Goal: Information Seeking & Learning: Learn about a topic

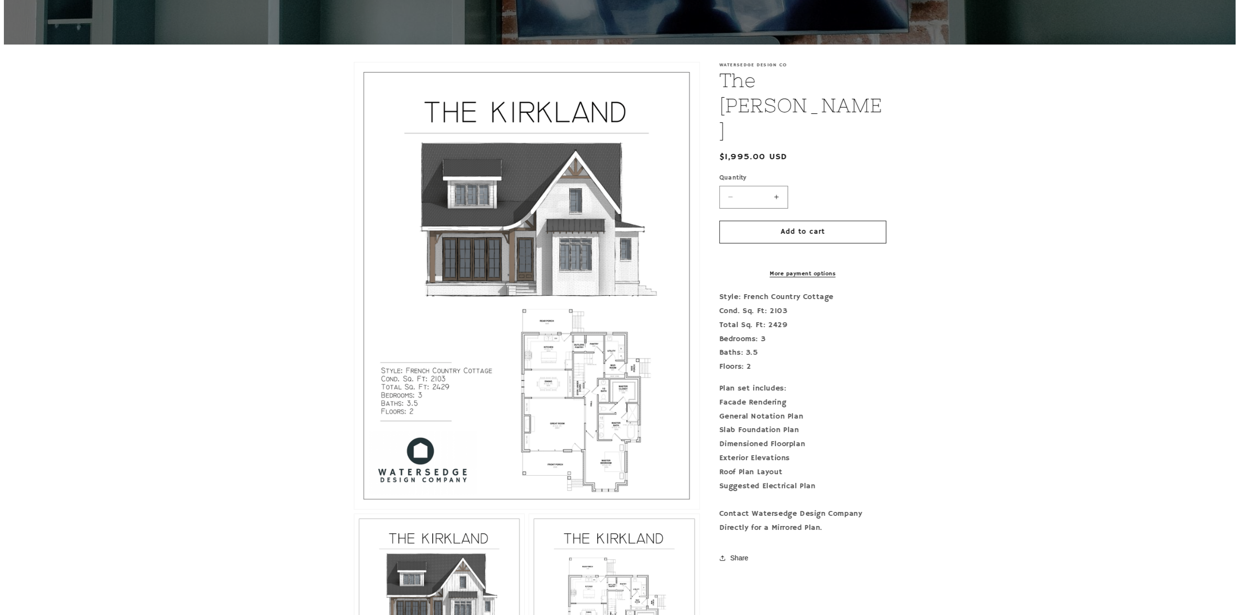
scroll to position [194, 0]
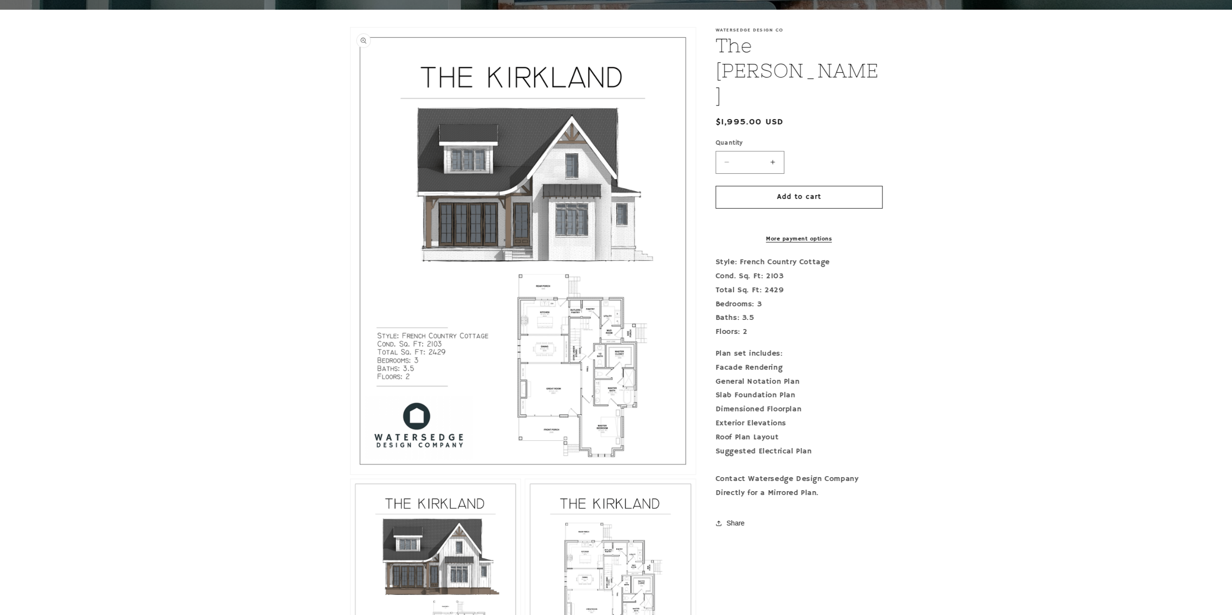
click at [350, 474] on button "Open media 1 in modal" at bounding box center [350, 474] width 0 height 0
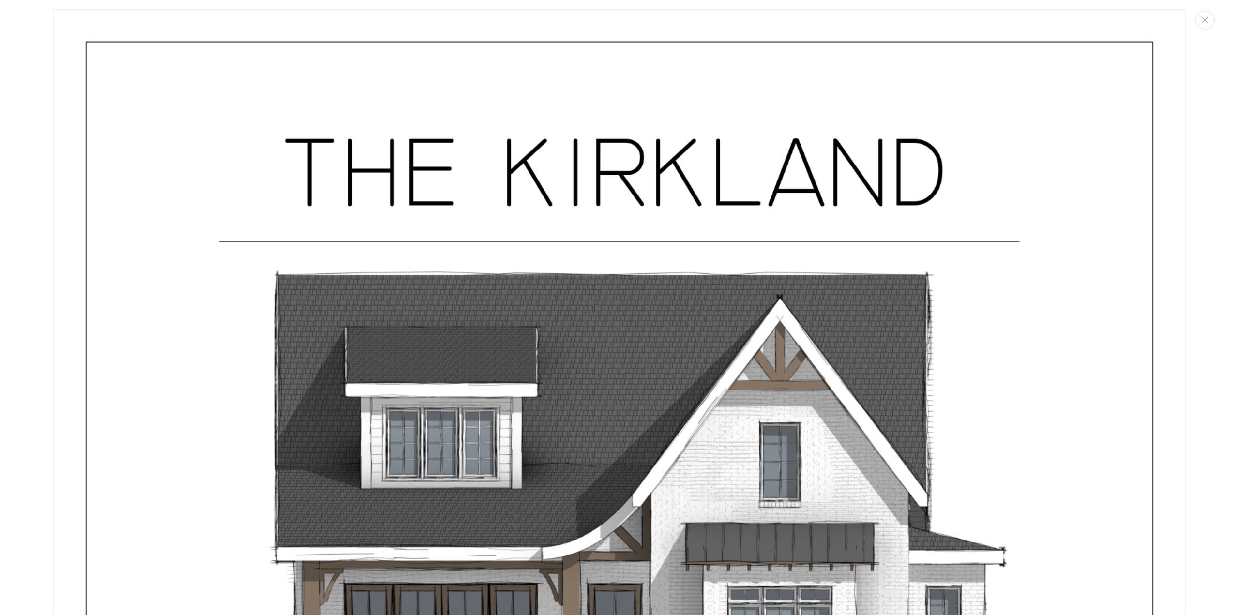
scroll to position [0, 0]
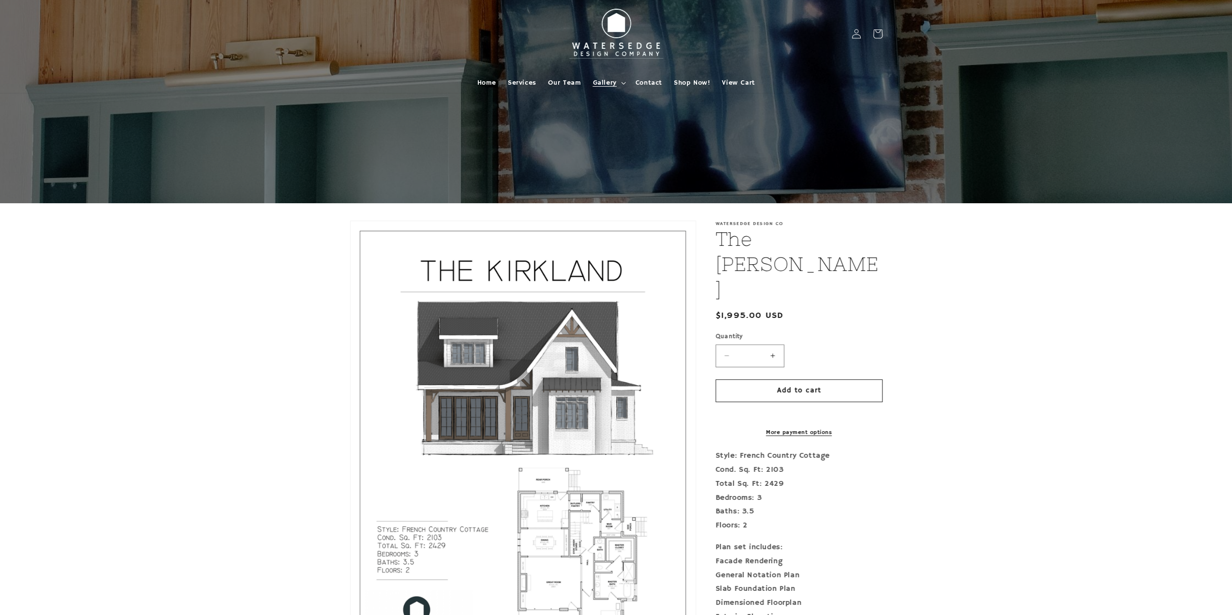
click at [622, 85] on summary "Gallery" at bounding box center [608, 83] width 43 height 20
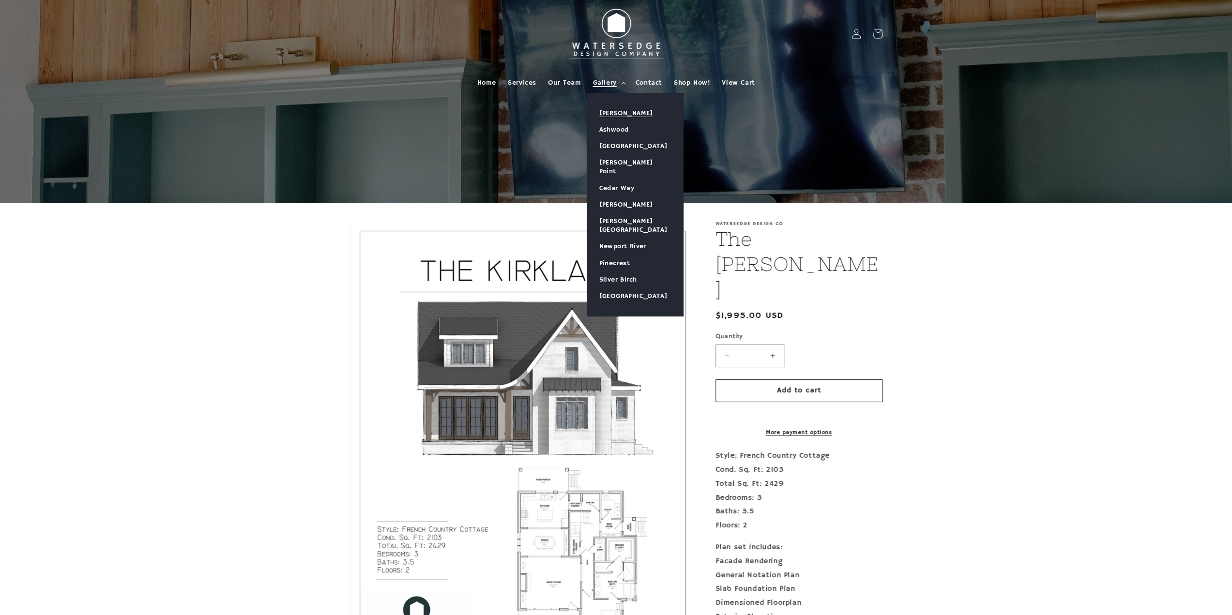
click at [624, 110] on link "[PERSON_NAME]" at bounding box center [635, 113] width 96 height 16
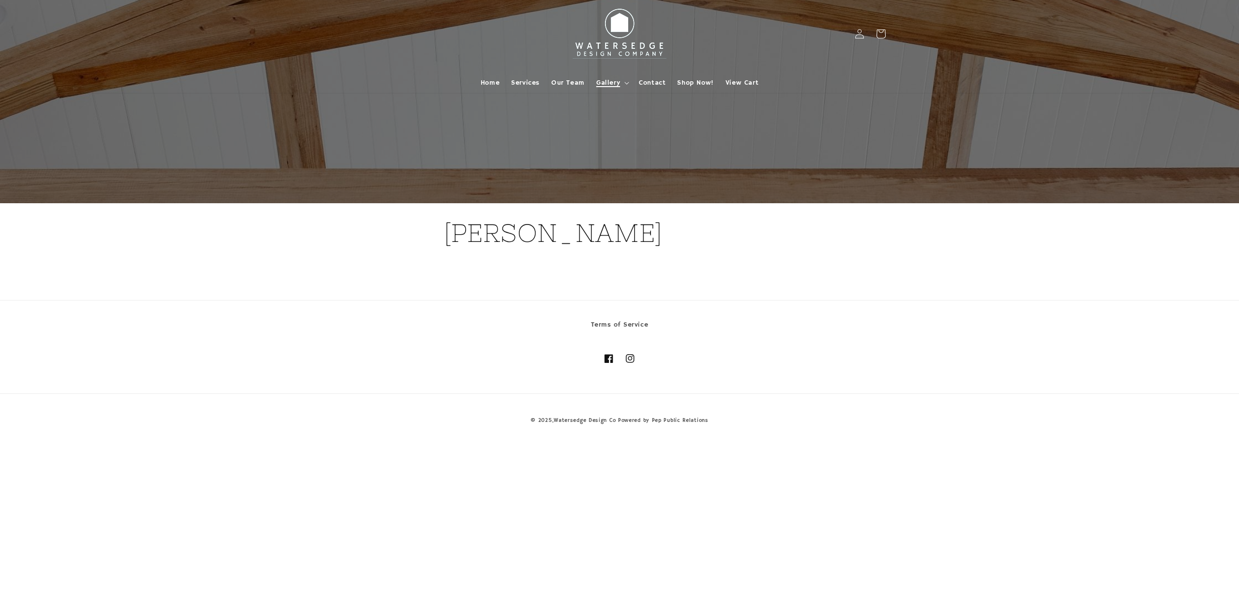
click at [606, 84] on span "Gallery" at bounding box center [608, 82] width 24 height 9
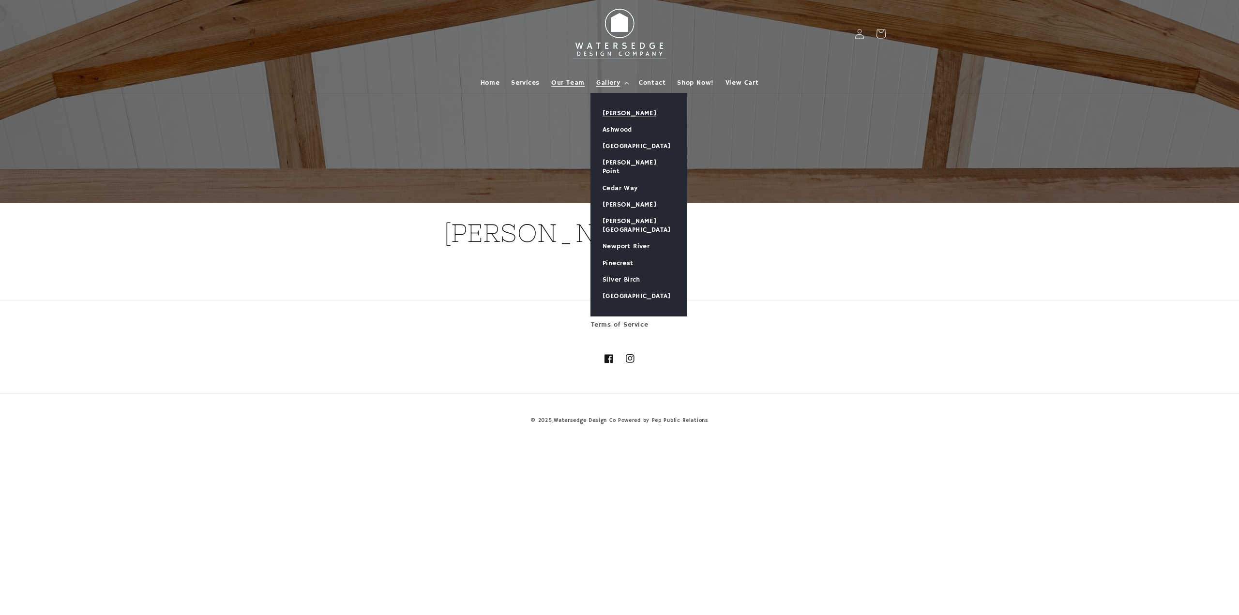
click at [578, 81] on span "Our Team" at bounding box center [567, 82] width 33 height 9
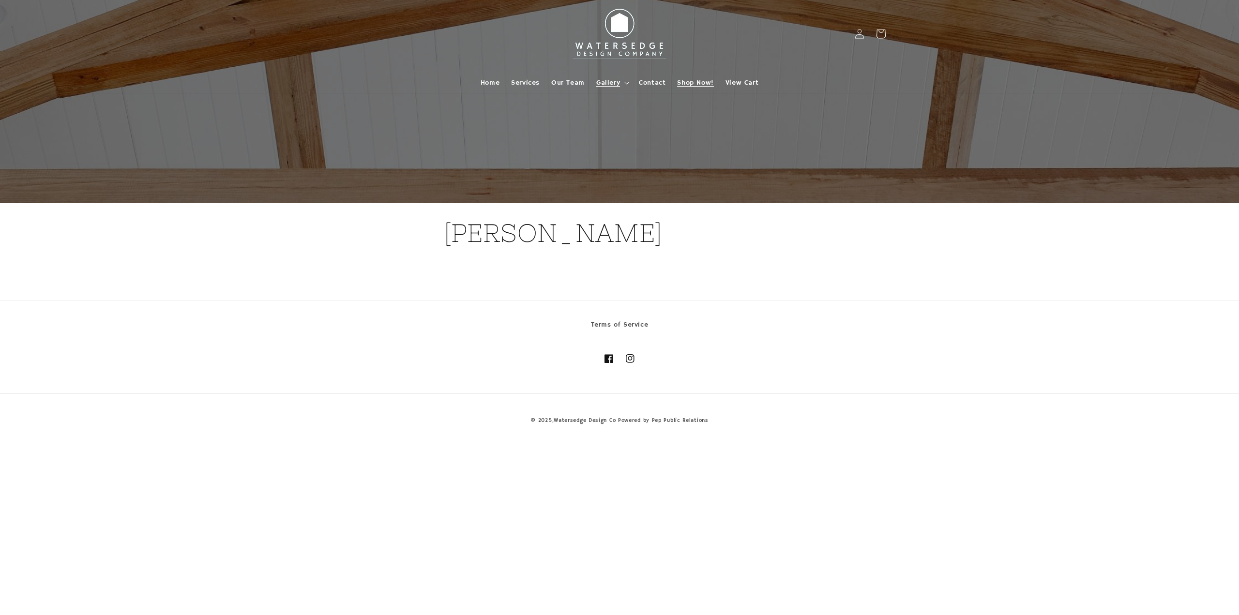
click at [696, 81] on span "Shop Now!" at bounding box center [695, 82] width 36 height 9
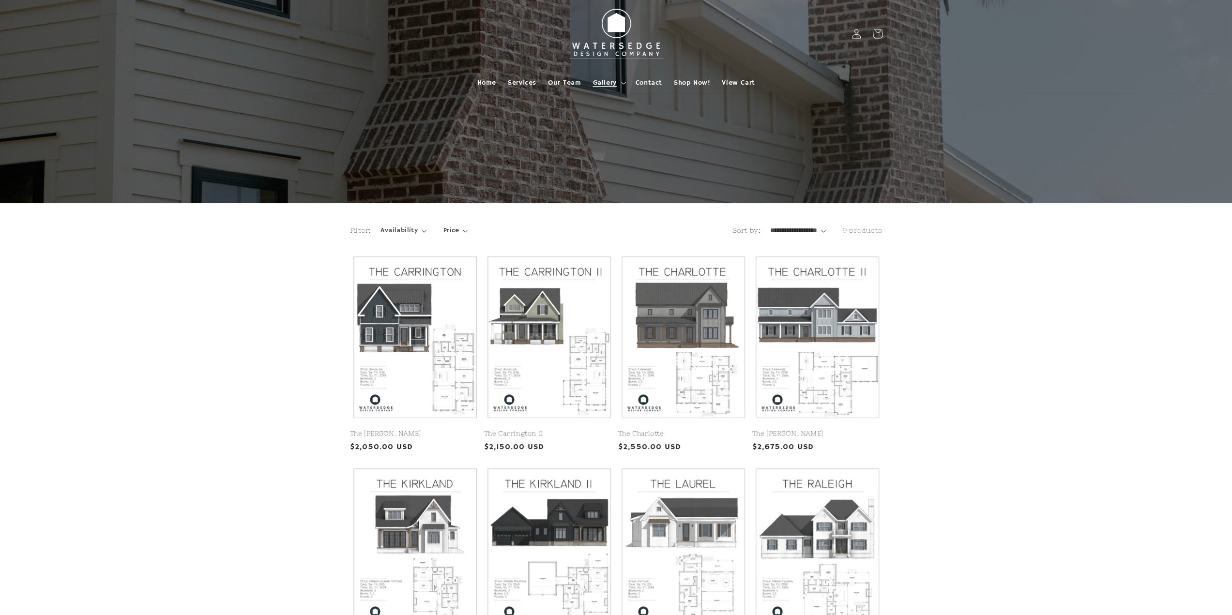
click at [606, 81] on span "Gallery" at bounding box center [605, 82] width 24 height 9
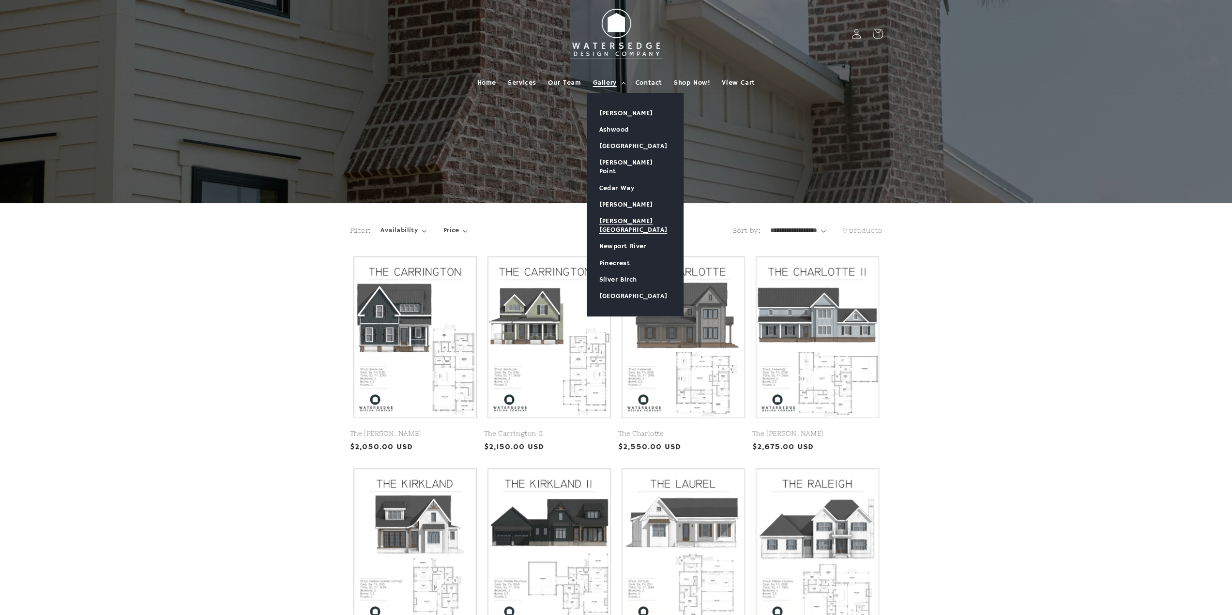
click at [620, 213] on link "[PERSON_NAME][GEOGRAPHIC_DATA]" at bounding box center [635, 225] width 96 height 25
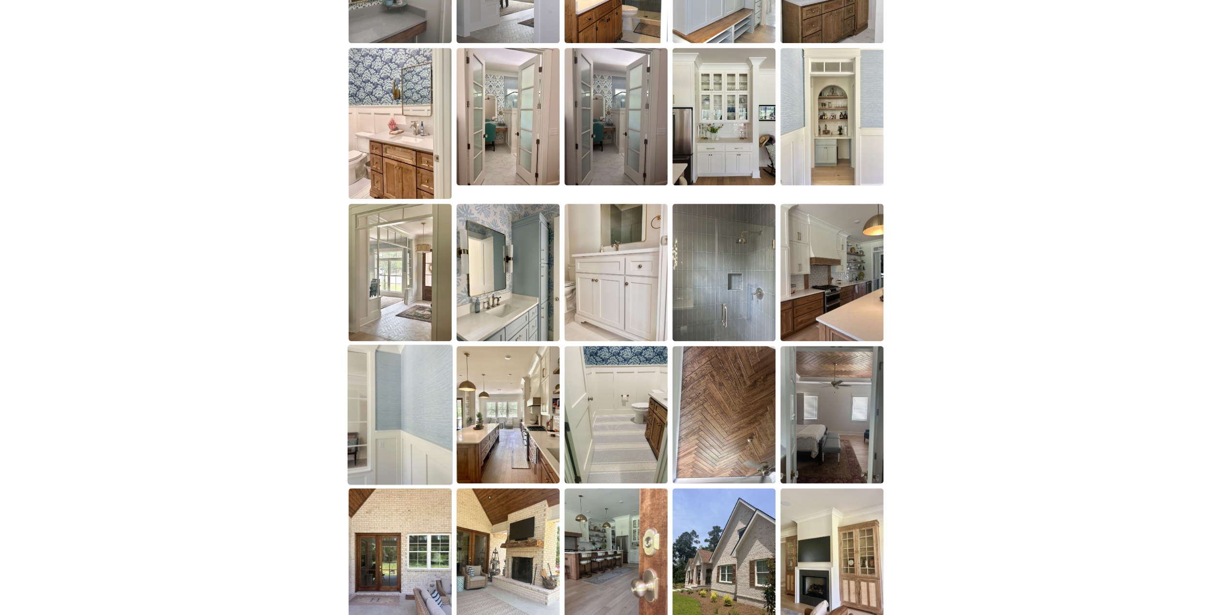
scroll to position [920, 0]
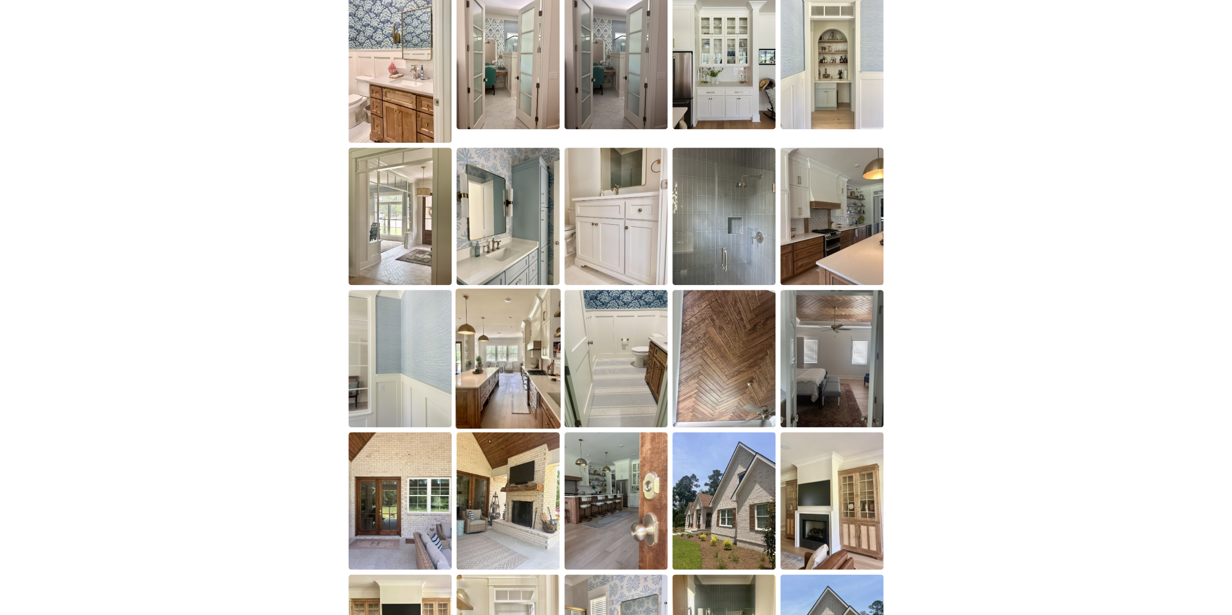
click at [509, 400] on img at bounding box center [508, 359] width 105 height 140
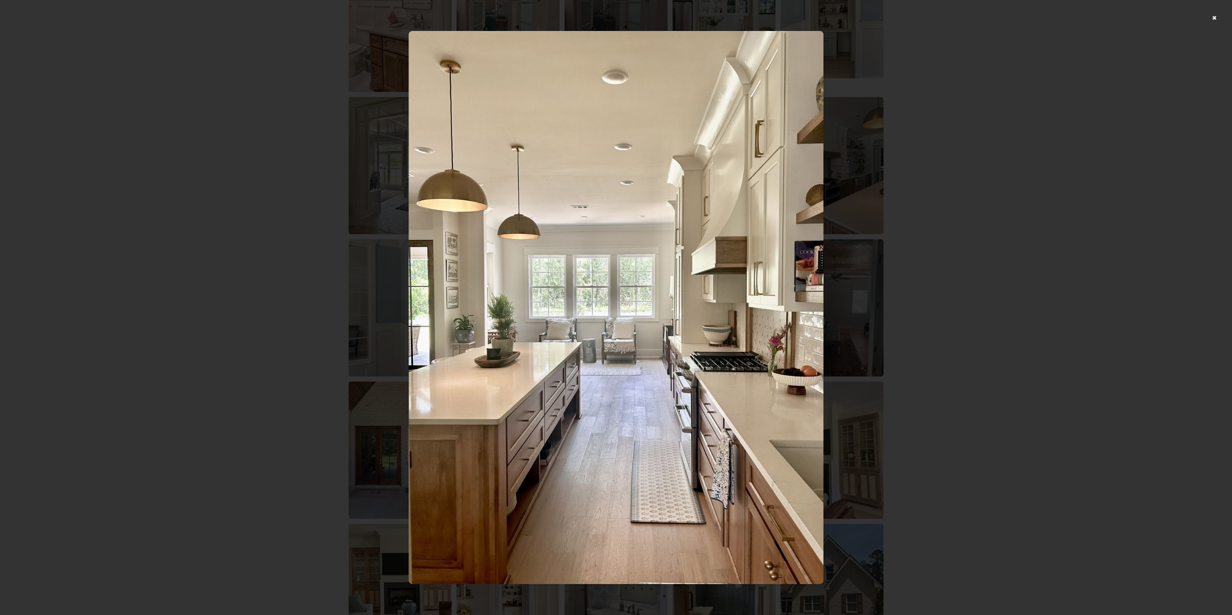
scroll to position [968, 0]
click at [816, 39] on img at bounding box center [616, 308] width 415 height 554
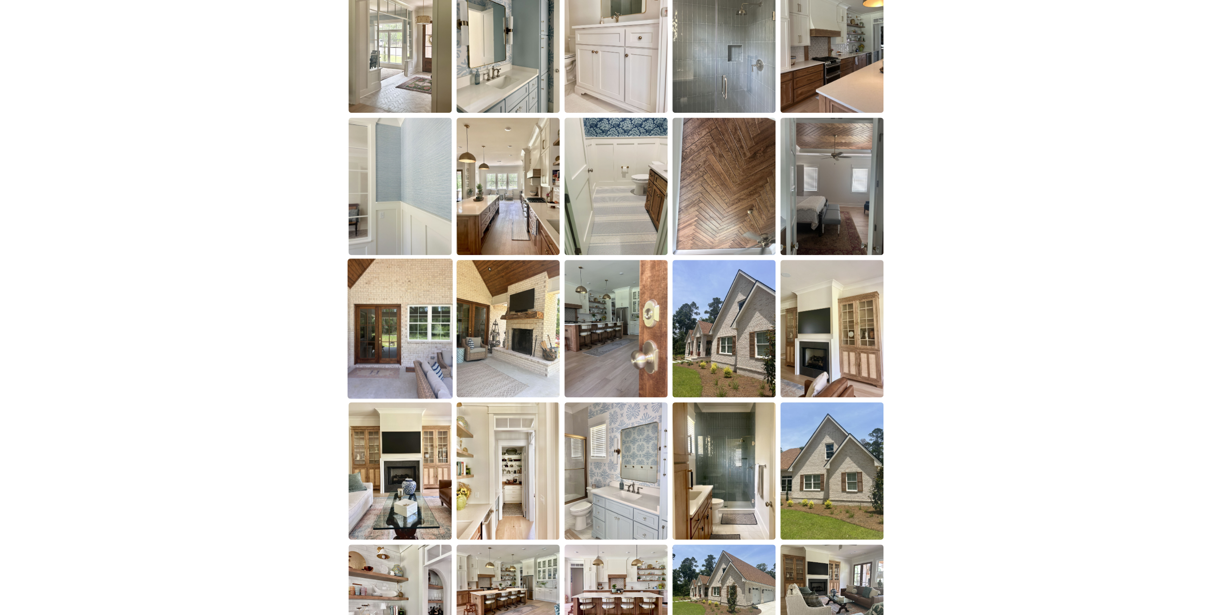
scroll to position [1162, 0]
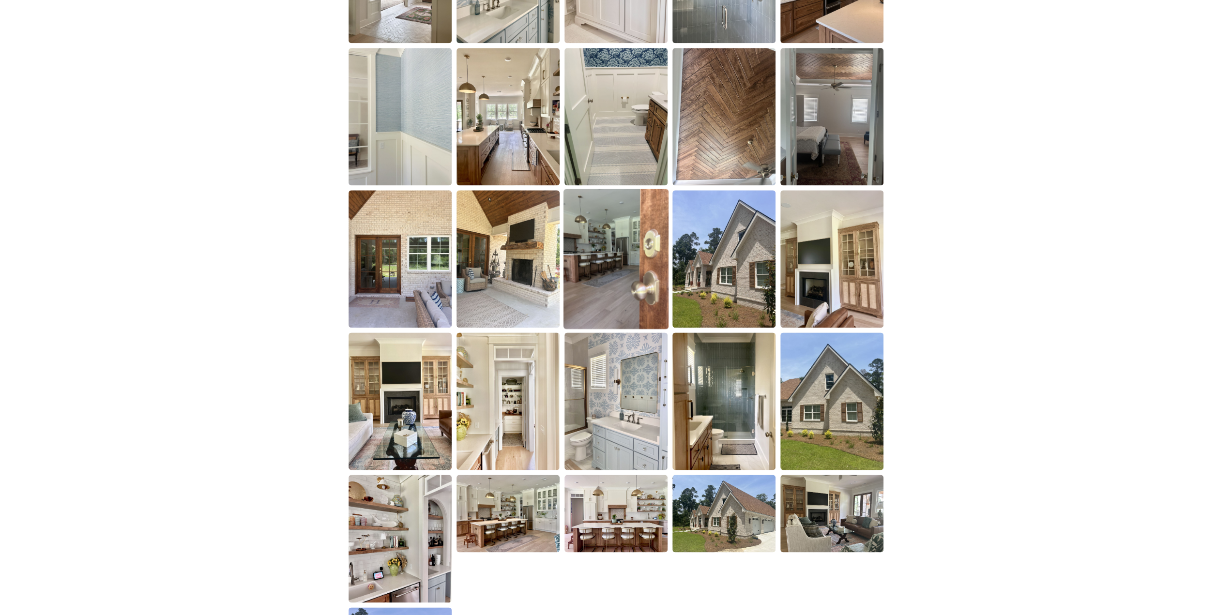
click at [599, 312] on img at bounding box center [615, 259] width 105 height 140
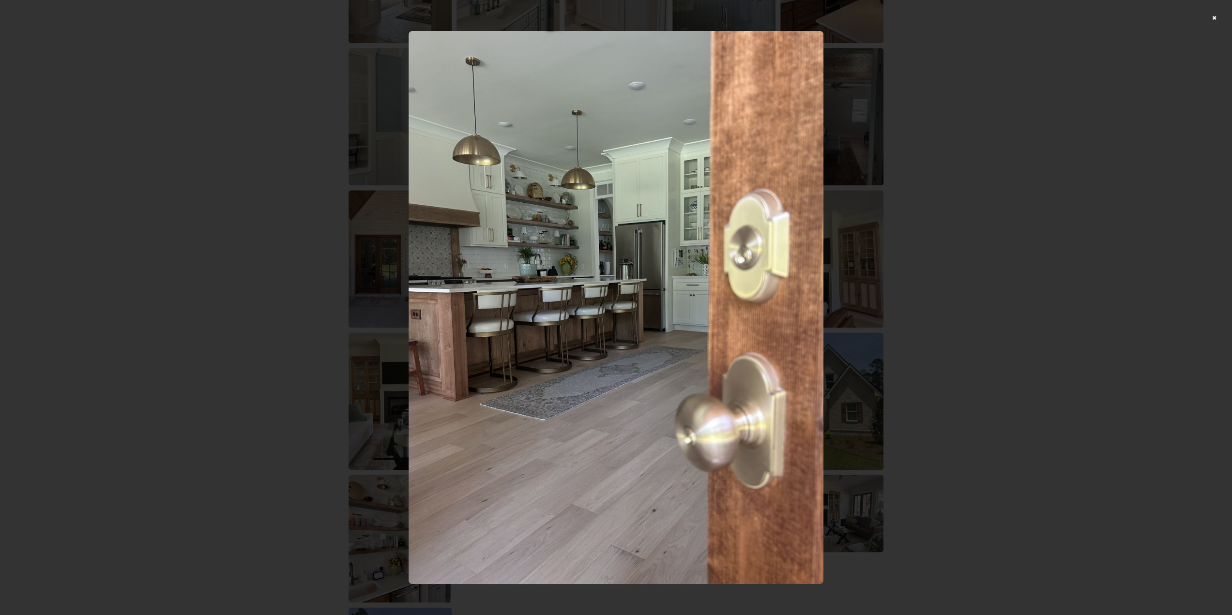
click at [1024, 77] on div at bounding box center [616, 307] width 1232 height 615
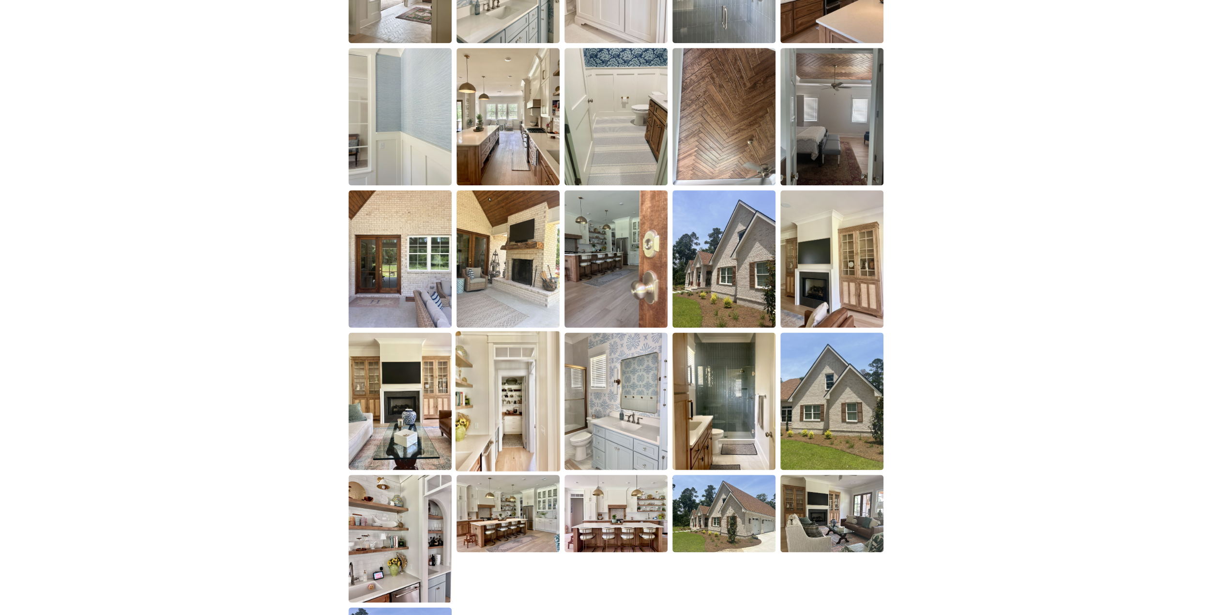
scroll to position [1307, 0]
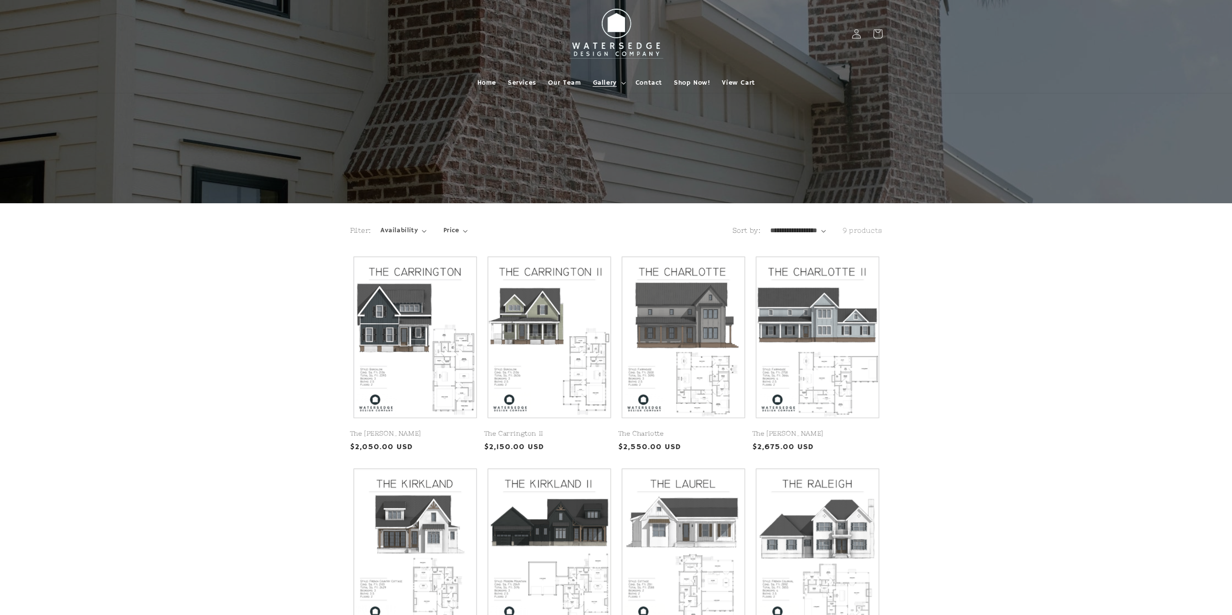
click at [610, 81] on span "Gallery" at bounding box center [605, 82] width 24 height 9
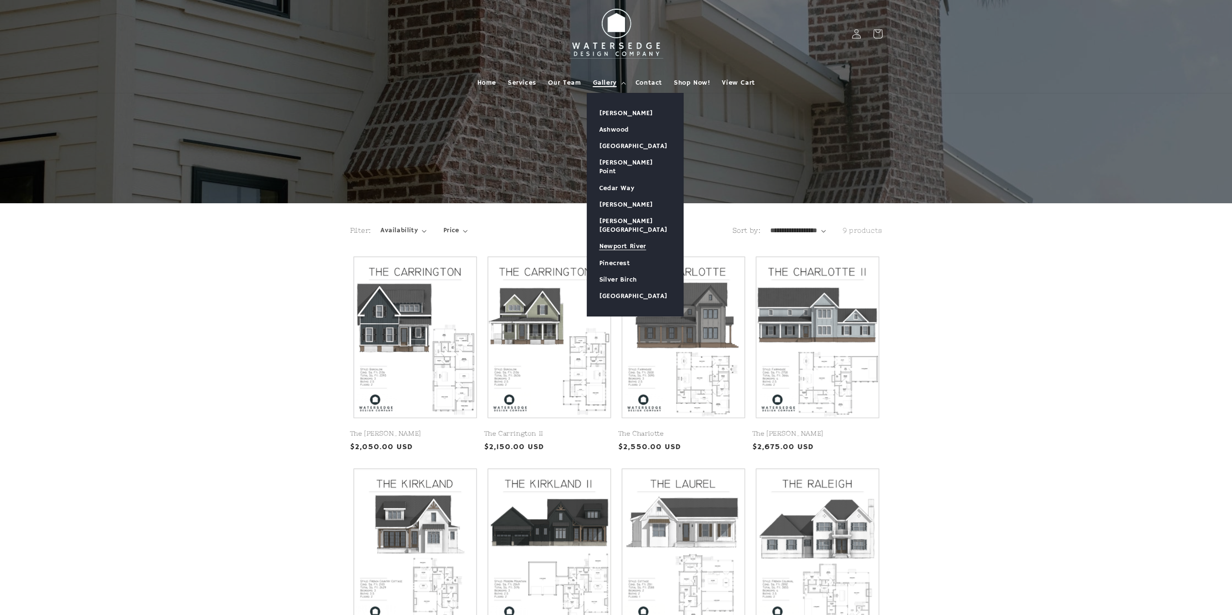
click at [622, 238] on link "Newport River" at bounding box center [635, 246] width 96 height 16
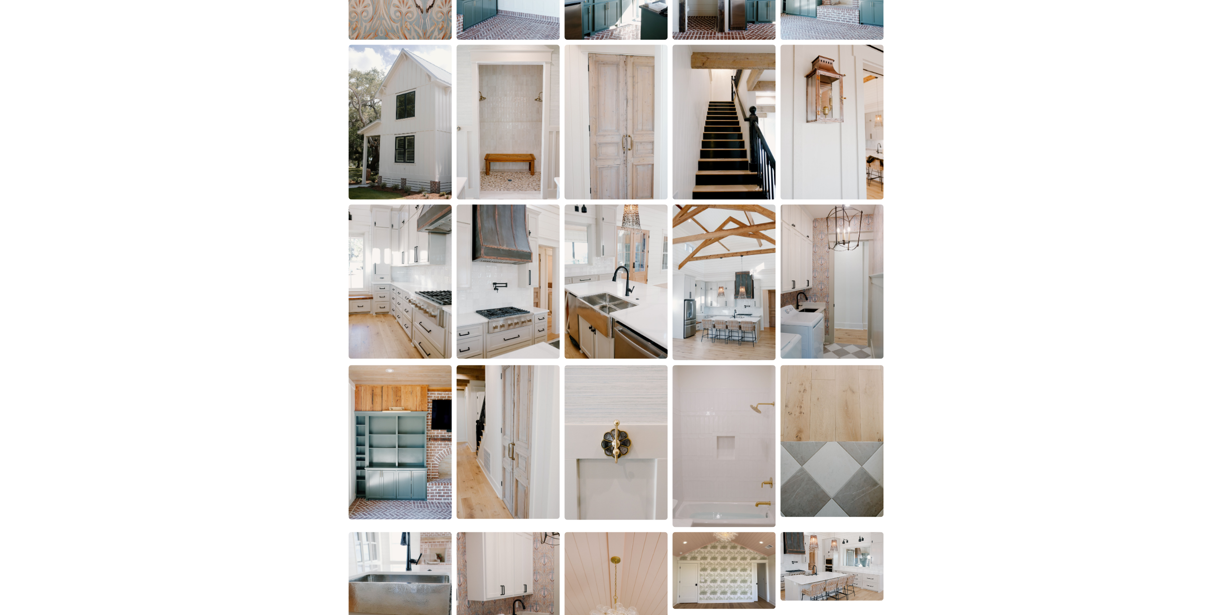
scroll to position [1259, 0]
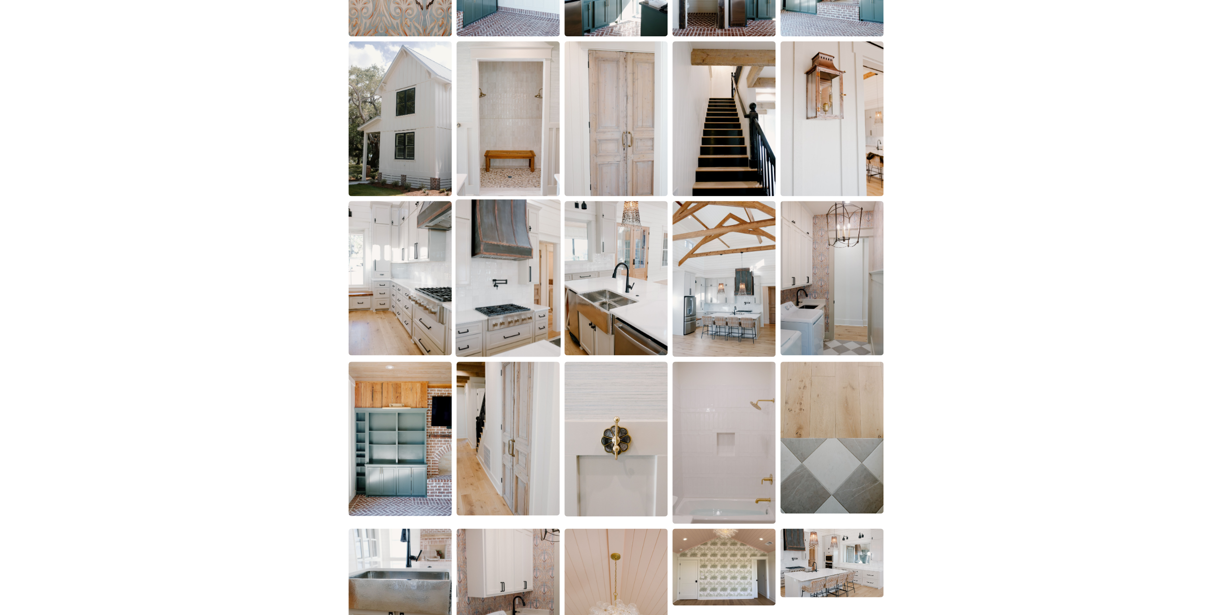
click at [514, 325] on img at bounding box center [508, 278] width 105 height 158
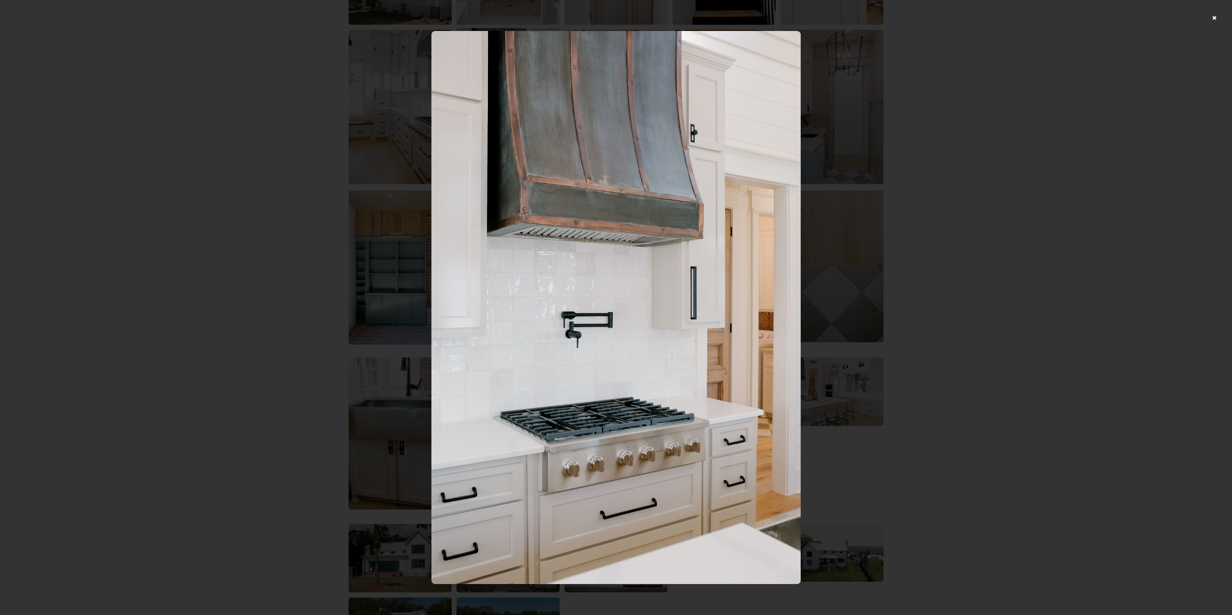
scroll to position [1452, 0]
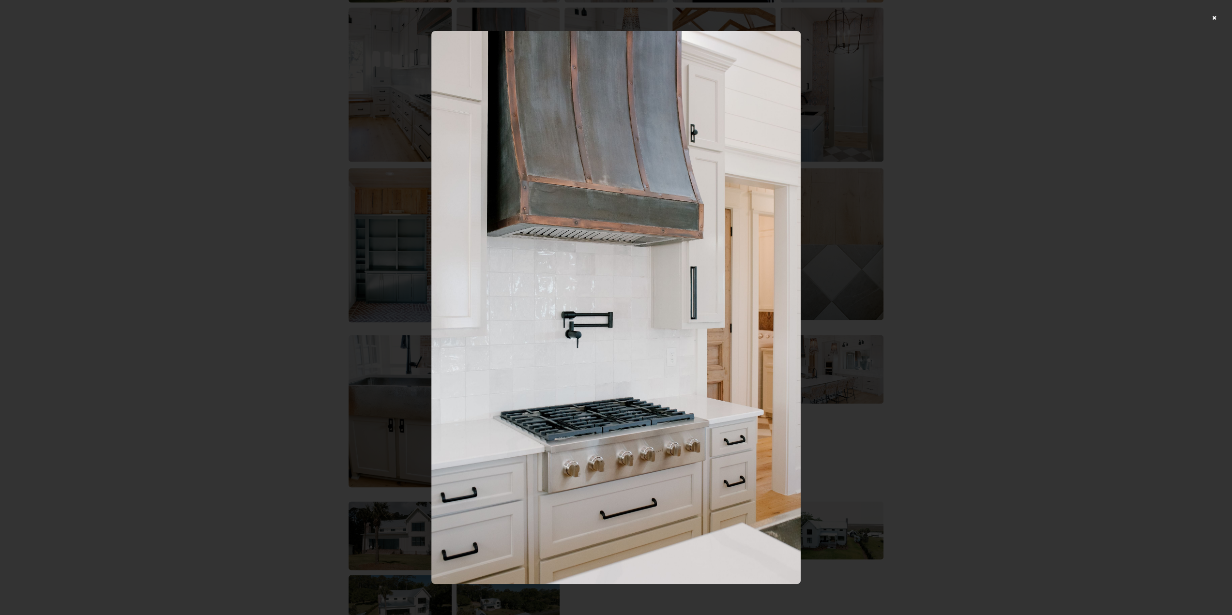
drag, startPoint x: 911, startPoint y: 187, endPoint x: 954, endPoint y: 192, distance: 43.4
click at [924, 195] on div at bounding box center [616, 307] width 1232 height 615
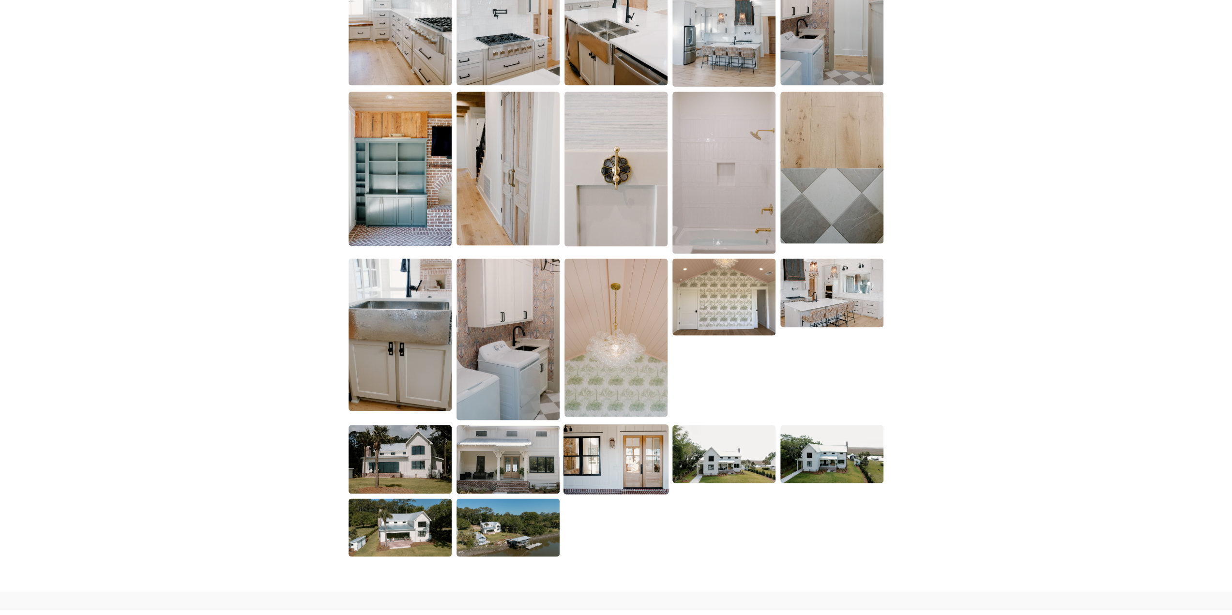
scroll to position [1646, 0]
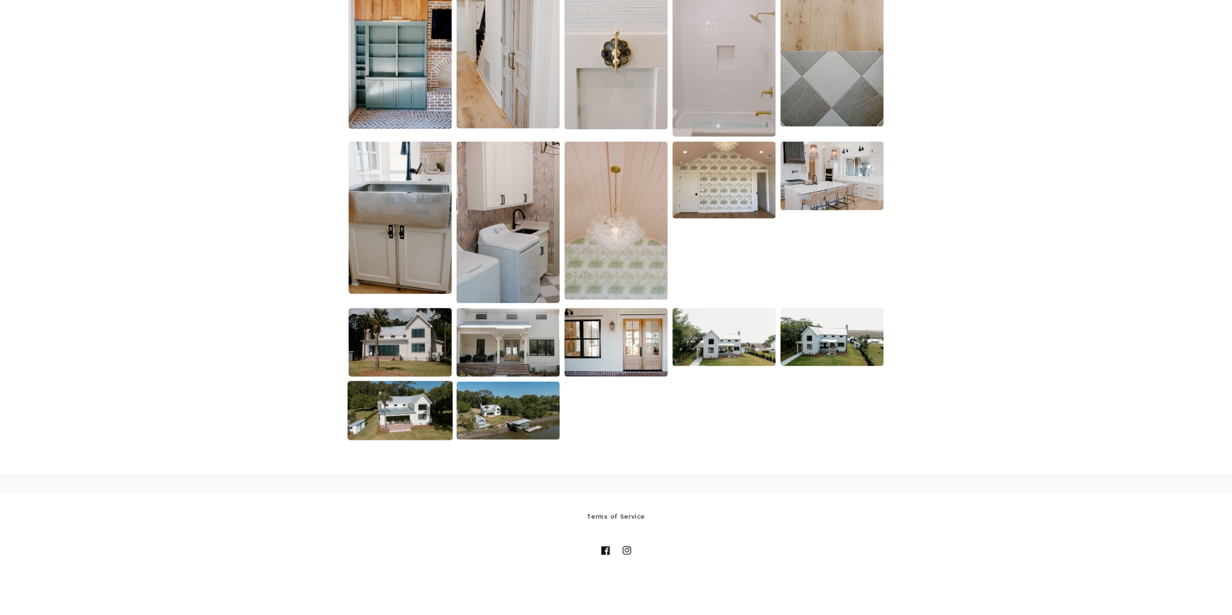
click at [415, 425] on img at bounding box center [400, 410] width 105 height 59
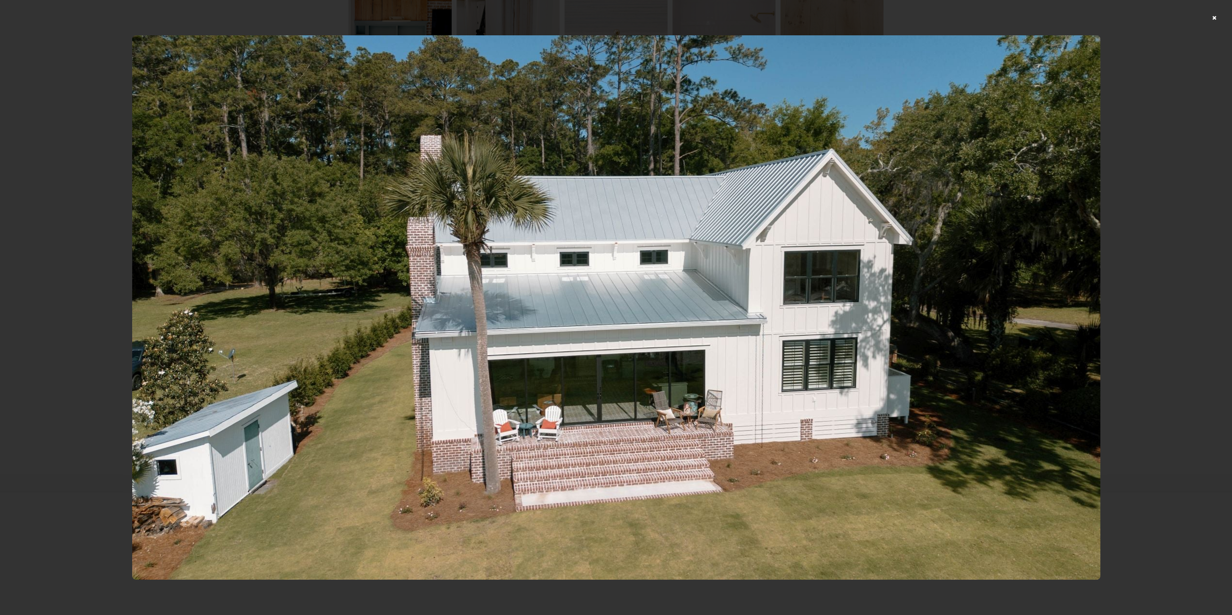
click at [1222, 16] on div at bounding box center [616, 307] width 1232 height 615
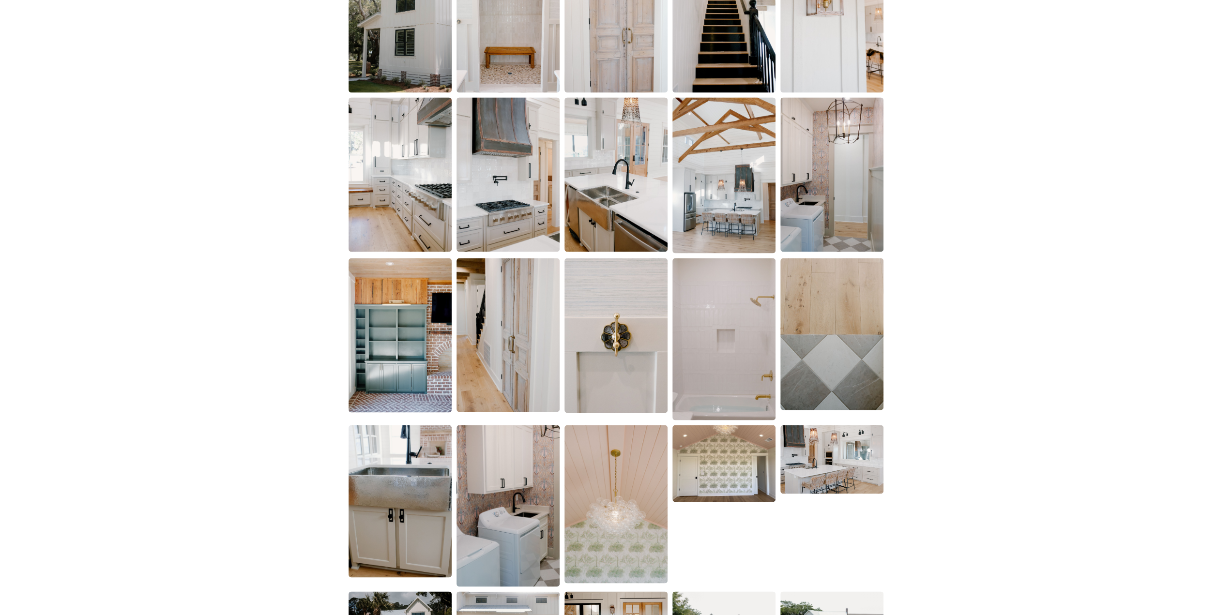
scroll to position [1307, 0]
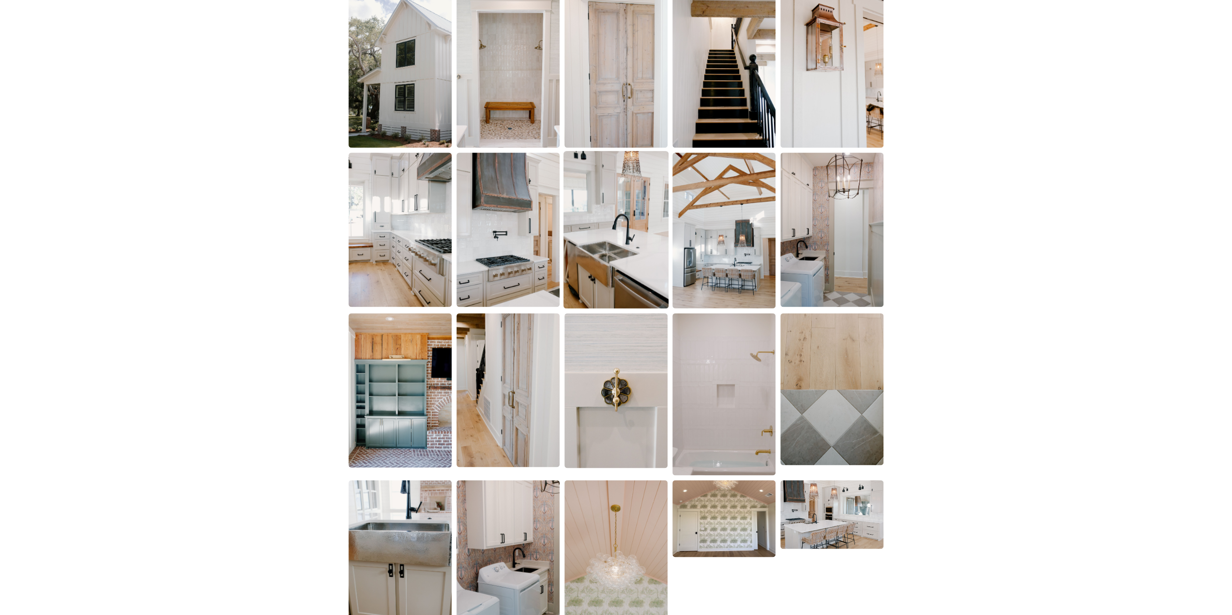
click at [611, 267] on img at bounding box center [615, 230] width 105 height 158
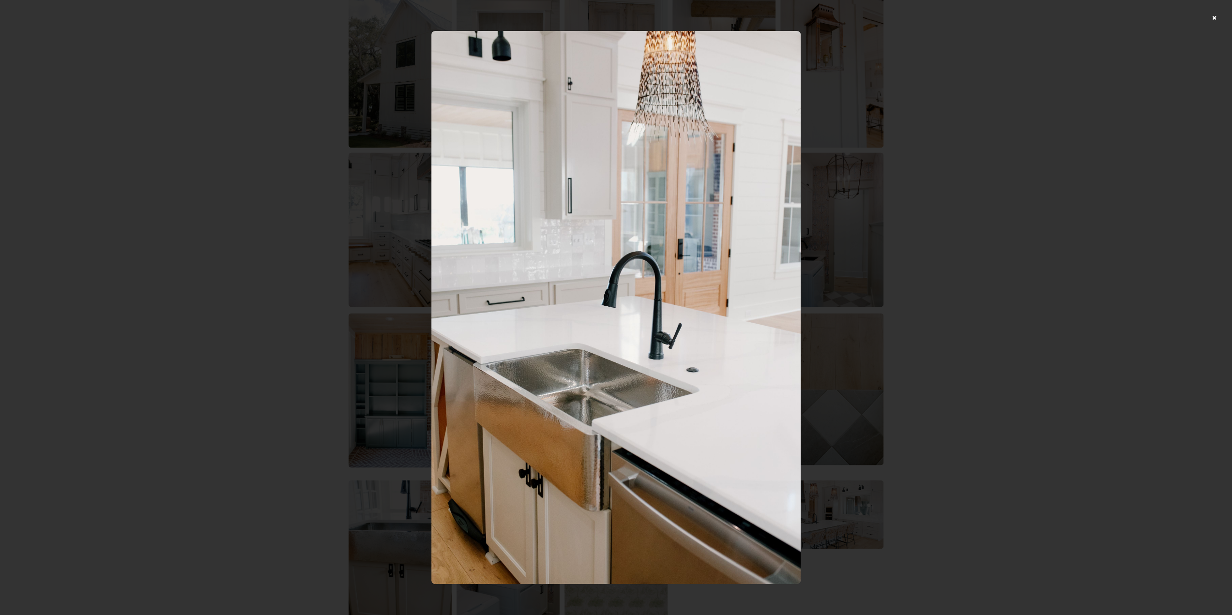
click at [283, 293] on div at bounding box center [616, 307] width 1232 height 615
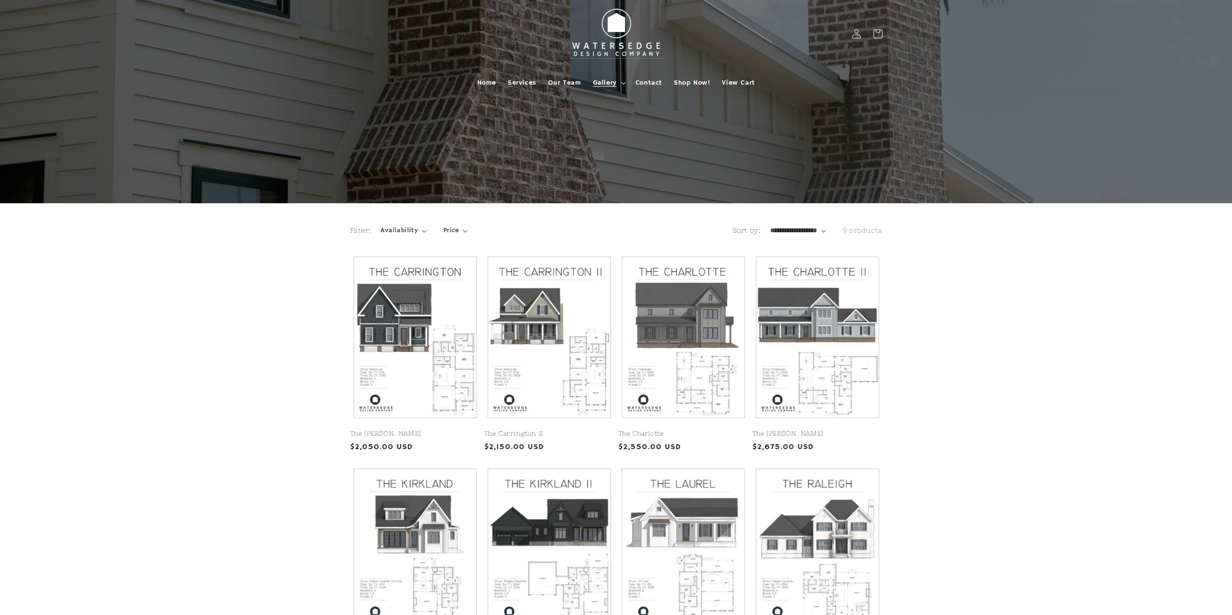
click at [602, 80] on span "Gallery" at bounding box center [605, 82] width 24 height 9
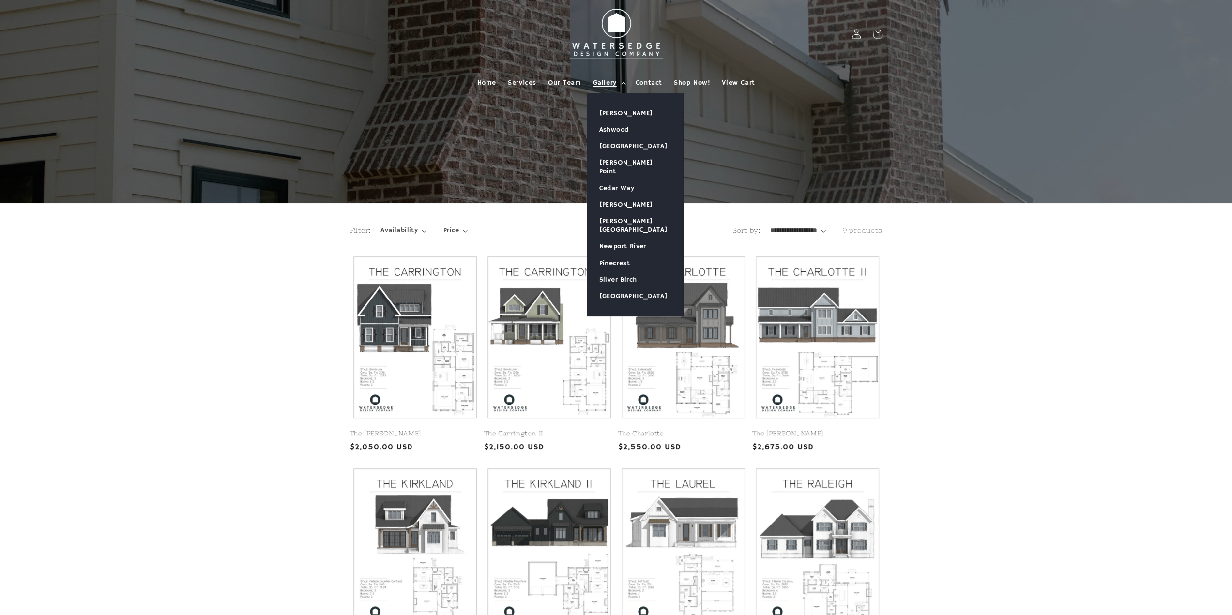
click at [624, 149] on link "[GEOGRAPHIC_DATA]" at bounding box center [635, 146] width 96 height 16
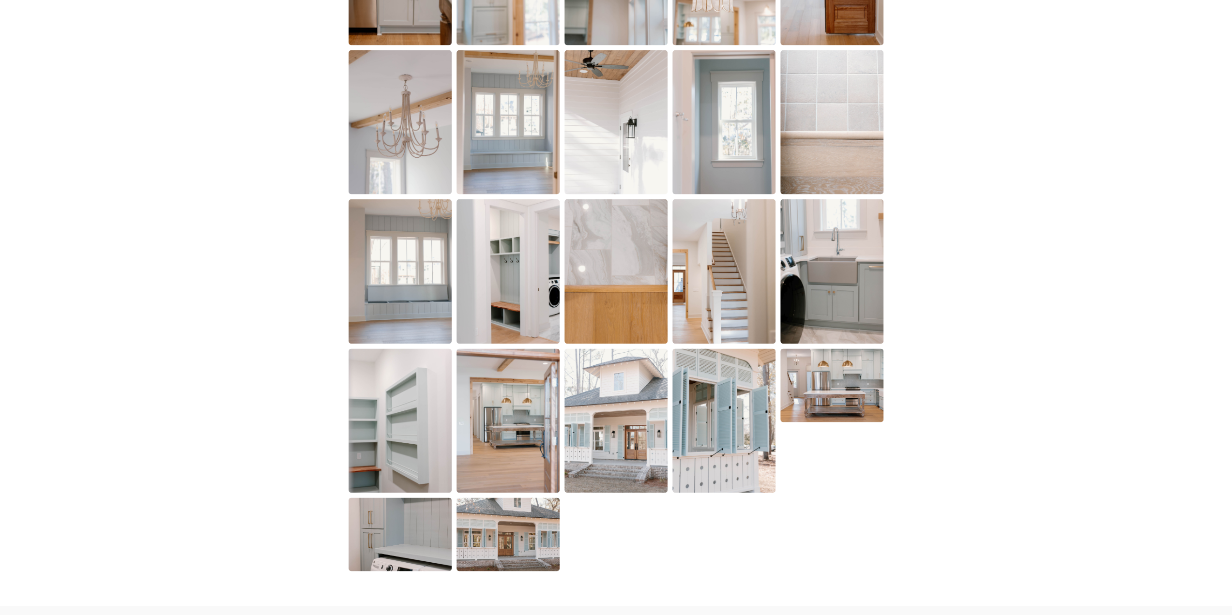
scroll to position [1784, 0]
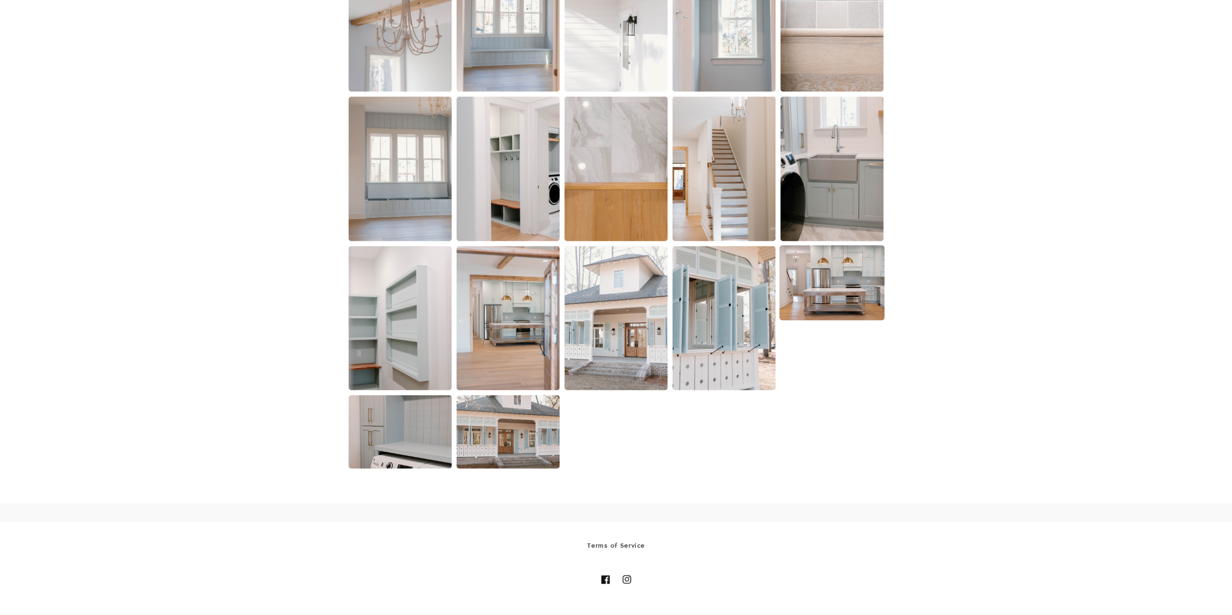
click at [828, 289] on img at bounding box center [831, 282] width 105 height 75
